Goal: Information Seeking & Learning: Find specific fact

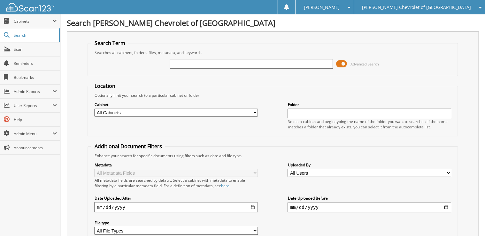
click at [197, 64] on input "text" at bounding box center [251, 64] width 163 height 10
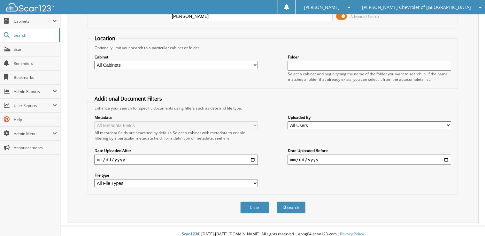
scroll to position [48, 0]
type input "[PERSON_NAME]"
click at [286, 201] on button "Search" at bounding box center [291, 207] width 29 height 12
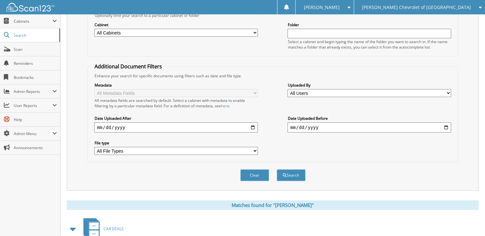
scroll to position [204, 0]
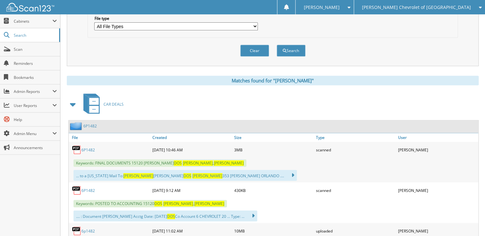
click at [88, 147] on link "6P1482" at bounding box center [87, 149] width 13 height 5
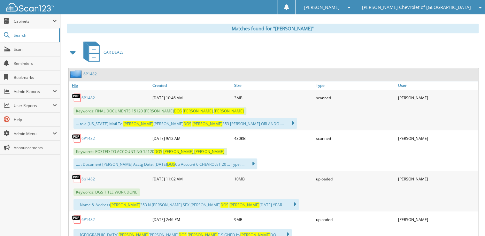
scroll to position [256, 0]
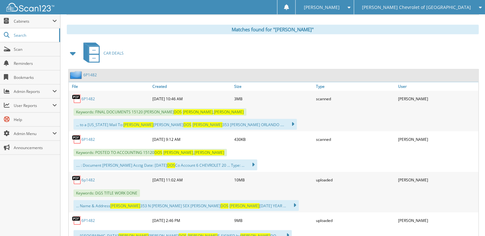
click at [87, 72] on link "6P1482" at bounding box center [89, 74] width 13 height 5
